Goal: Navigation & Orientation: Find specific page/section

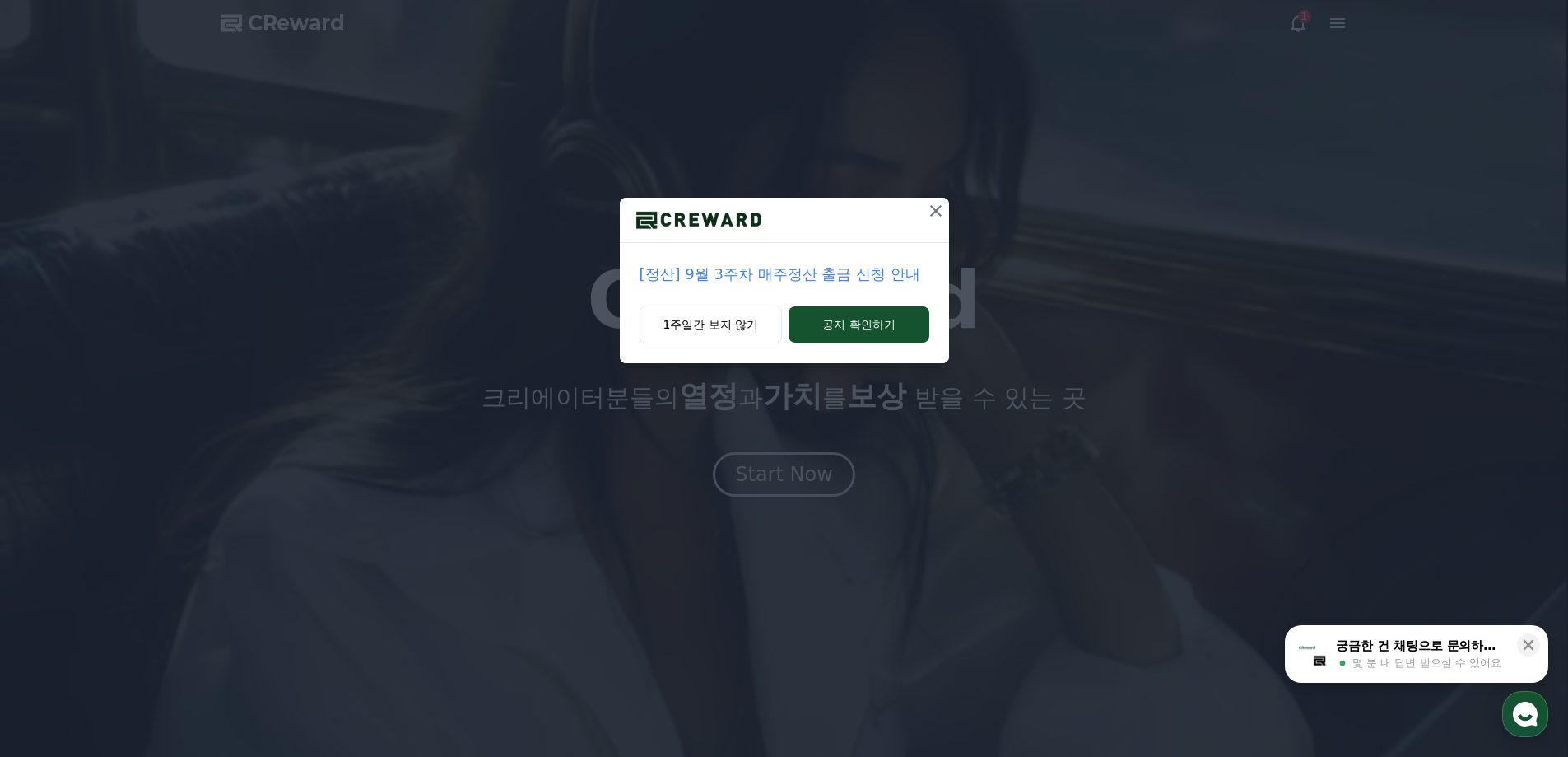
click at [935, 217] on icon at bounding box center [936, 211] width 20 height 20
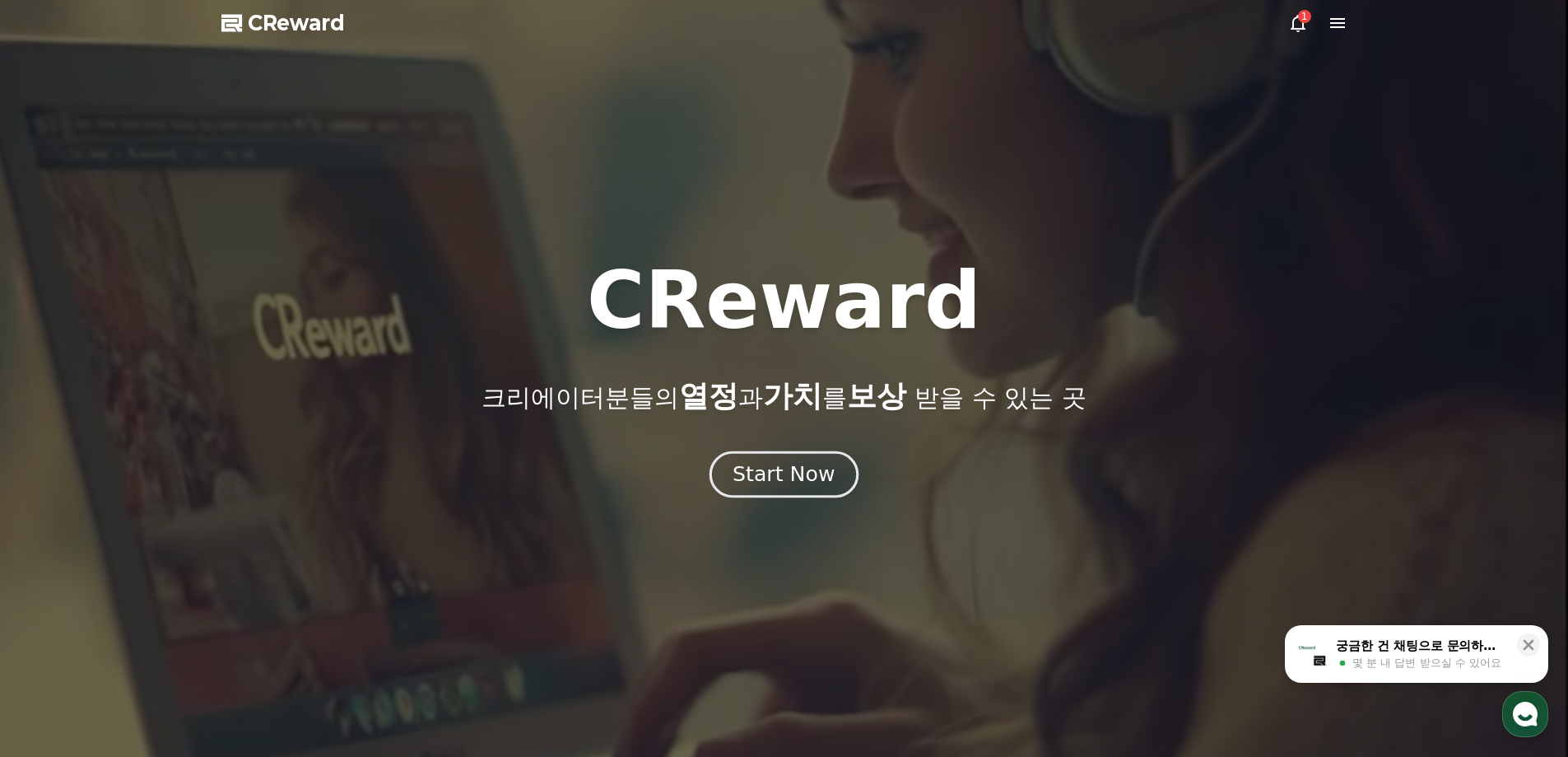
click at [786, 473] on div "Start Now" at bounding box center [783, 474] width 102 height 28
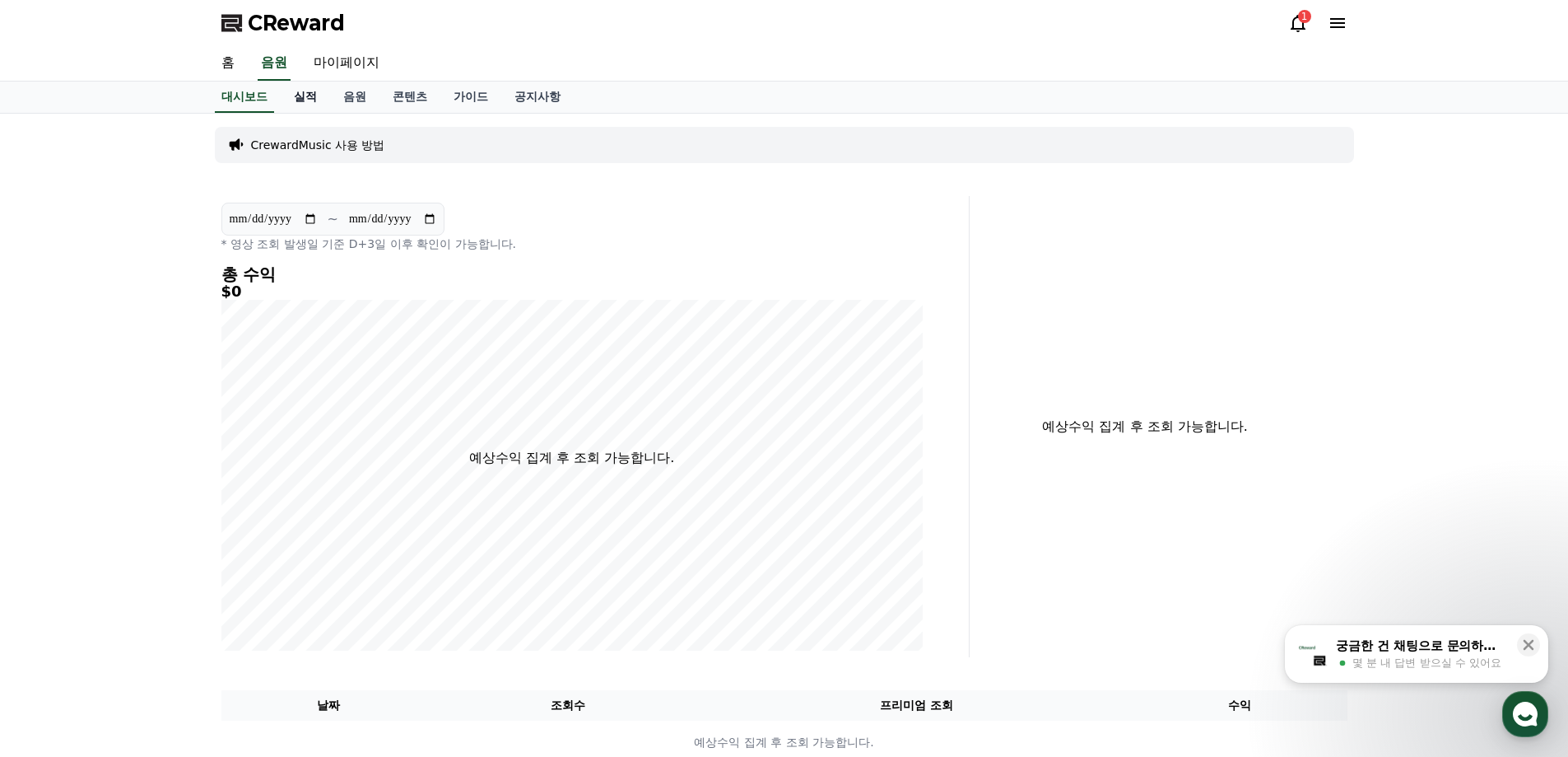
click at [304, 96] on link "실적" at bounding box center [305, 97] width 49 height 32
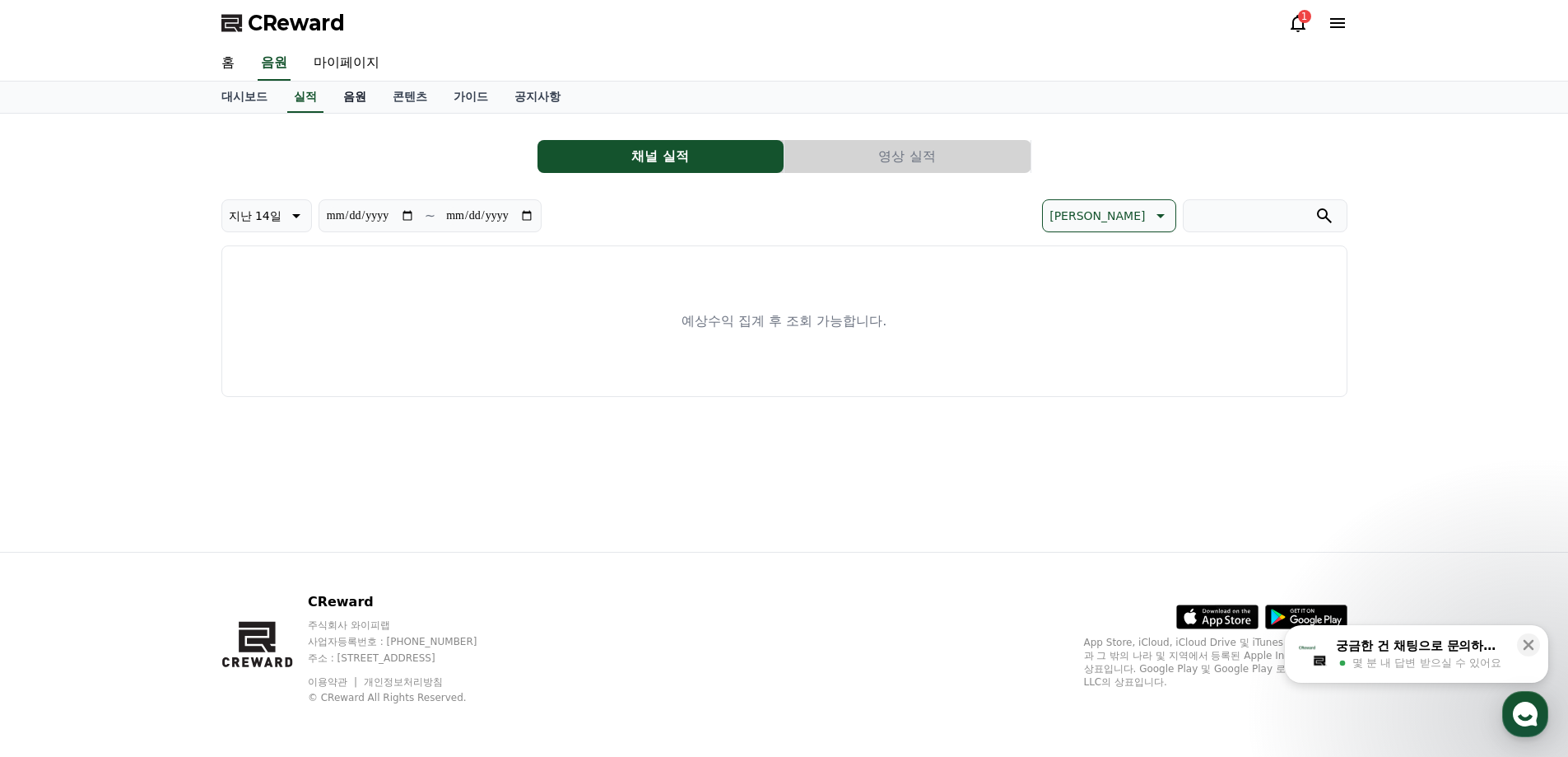
click at [362, 101] on link "음원" at bounding box center [355, 97] width 49 height 32
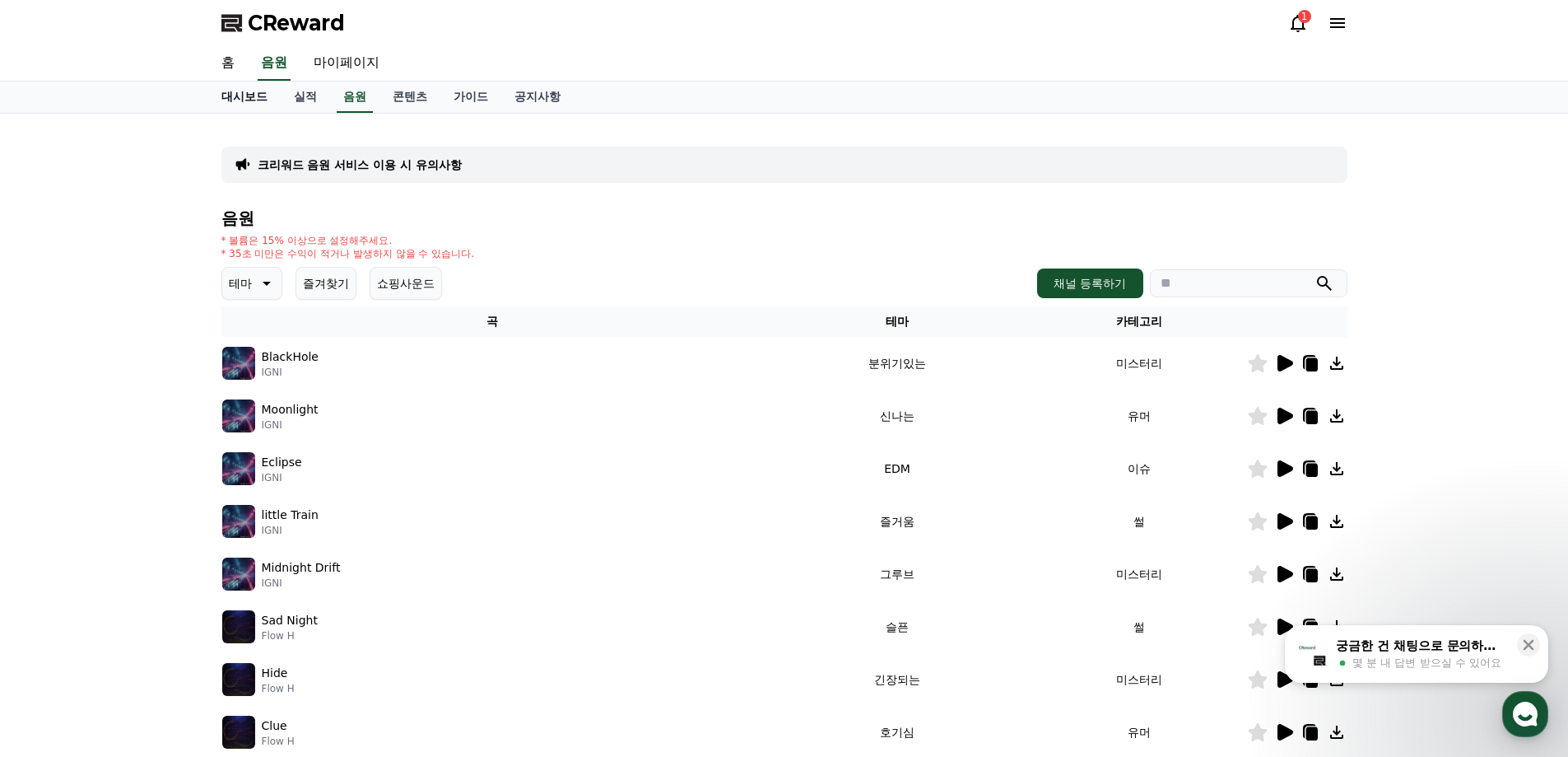
click at [248, 108] on link "대시보드" at bounding box center [244, 97] width 72 height 32
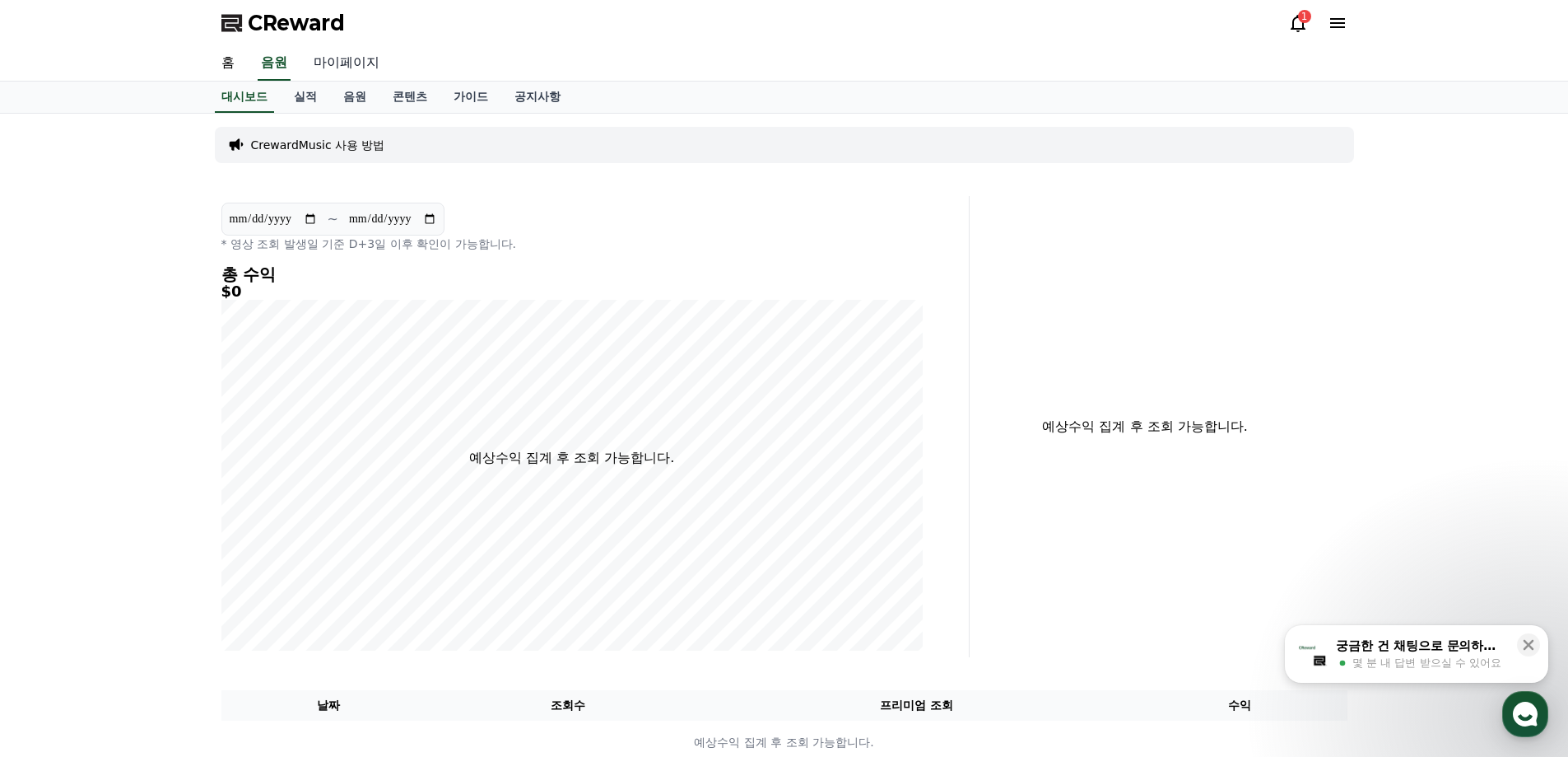
click at [331, 48] on link "마이페이지" at bounding box center [346, 64] width 92 height 35
select select "**********"
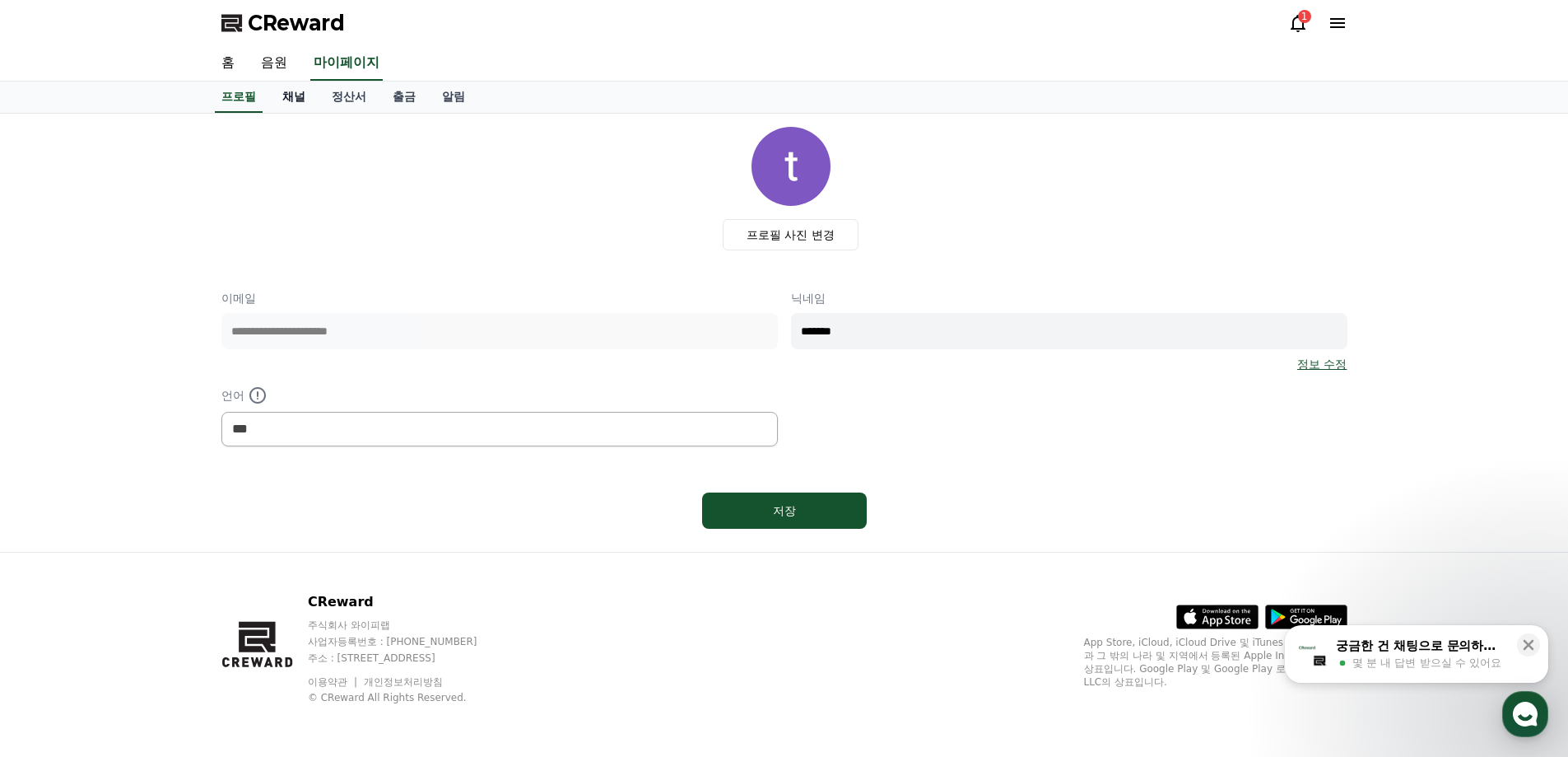
click at [301, 101] on link "채널" at bounding box center [293, 97] width 49 height 32
